Goal: Task Accomplishment & Management: Manage account settings

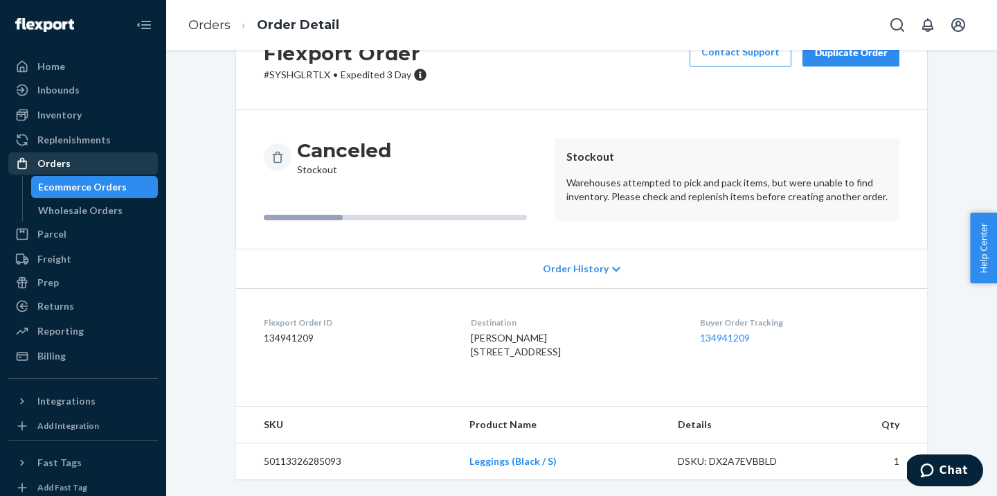
click at [64, 168] on div "Orders" at bounding box center [53, 163] width 33 height 14
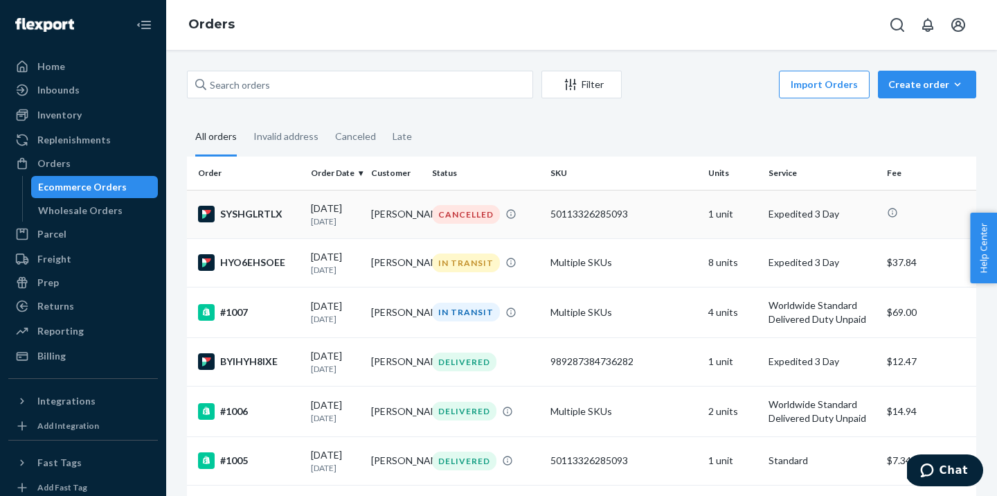
click at [469, 221] on div "CANCELLED" at bounding box center [466, 214] width 68 height 19
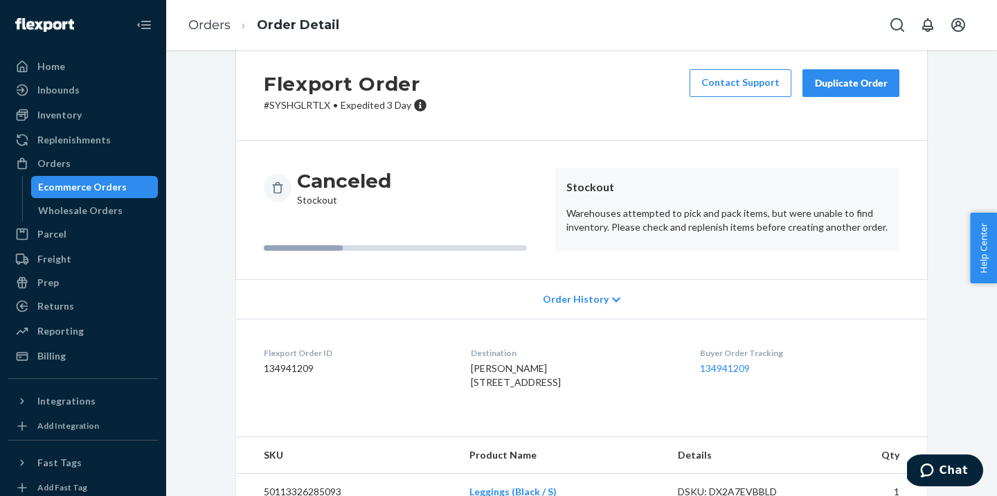
scroll to position [30, 0]
click at [617, 301] on icon at bounding box center [616, 299] width 8 height 10
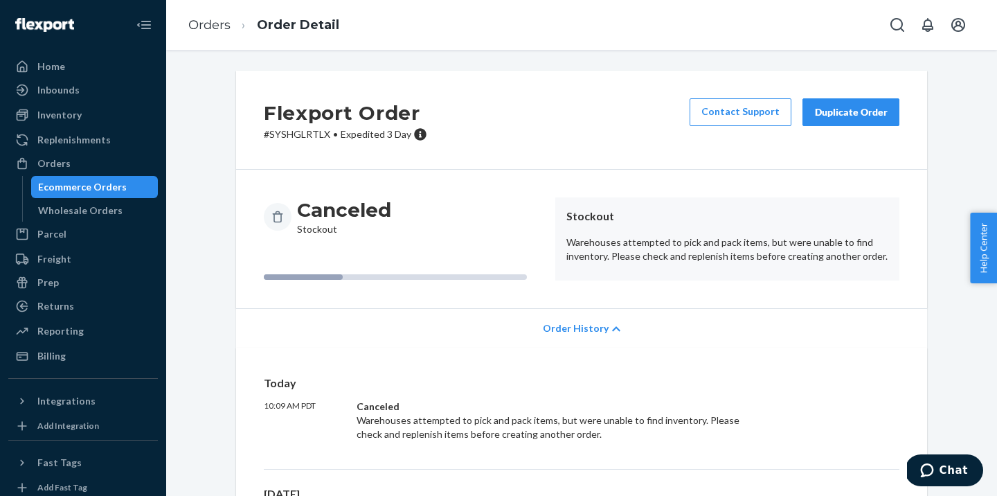
scroll to position [0, 0]
click at [975, 21] on div "Orders Order Detail" at bounding box center [581, 25] width 831 height 50
click at [962, 21] on icon "Open account menu" at bounding box center [958, 25] width 14 height 14
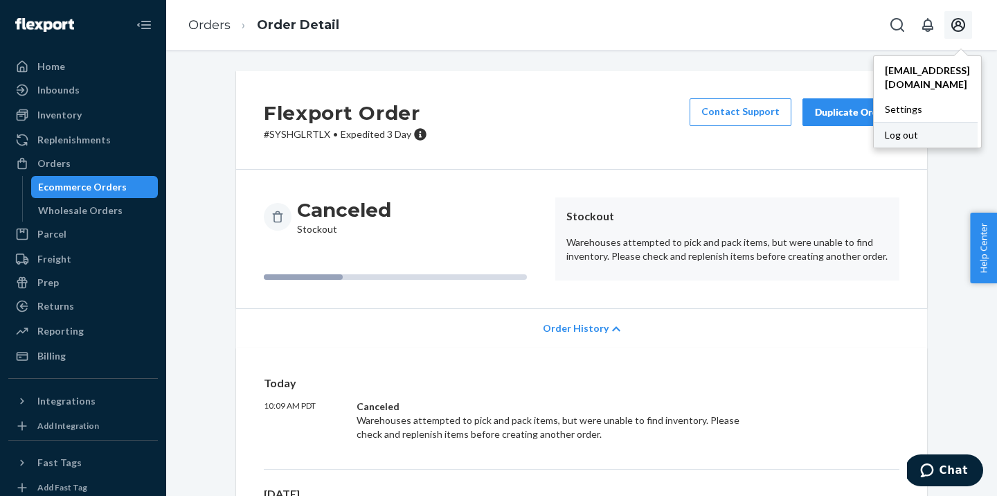
click at [887, 125] on div "Log out" at bounding box center [926, 135] width 104 height 26
